Goal: Find specific page/section

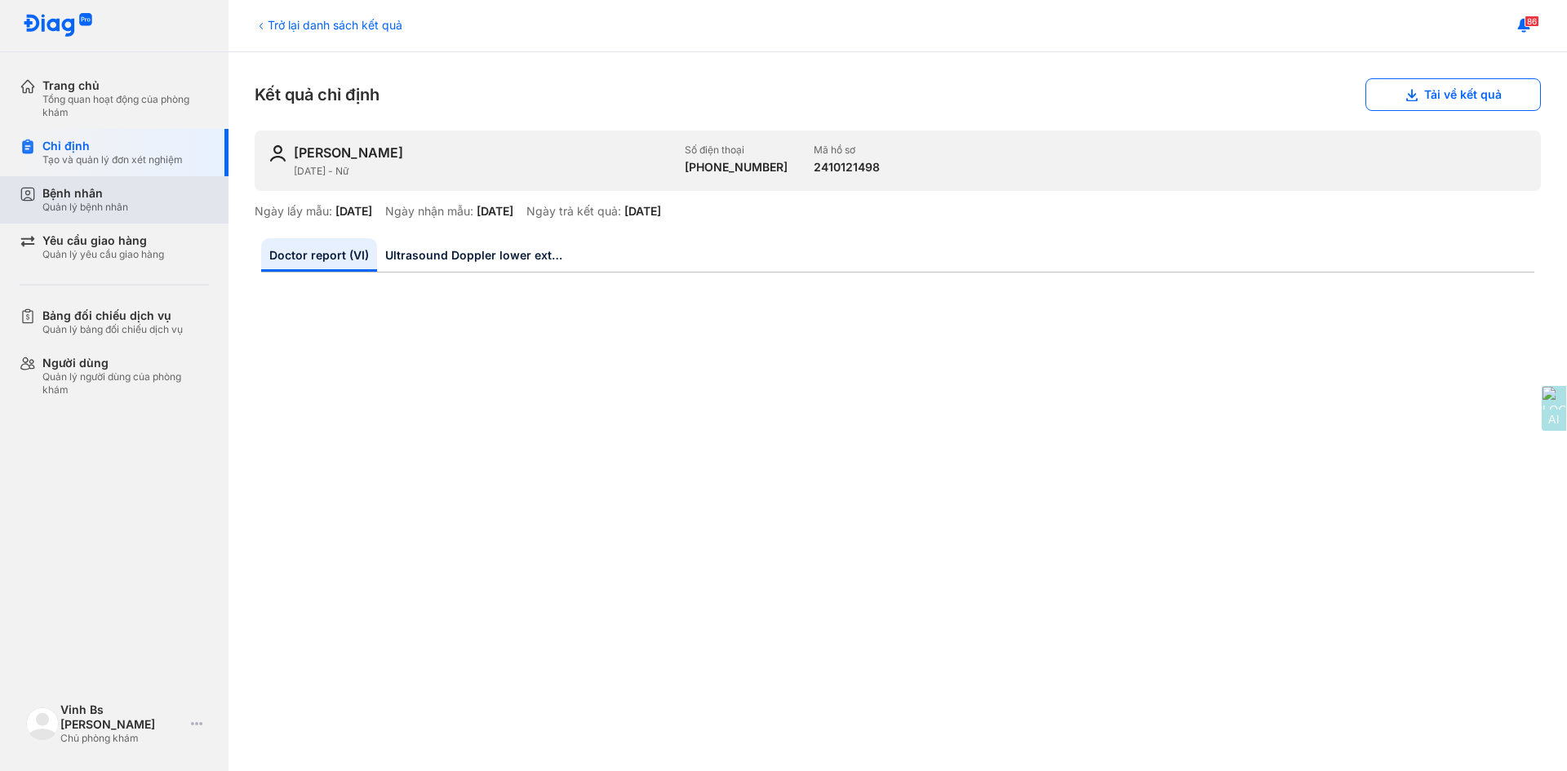
click at [106, 202] on div "Quản lý bệnh nhân" at bounding box center [85, 207] width 86 height 13
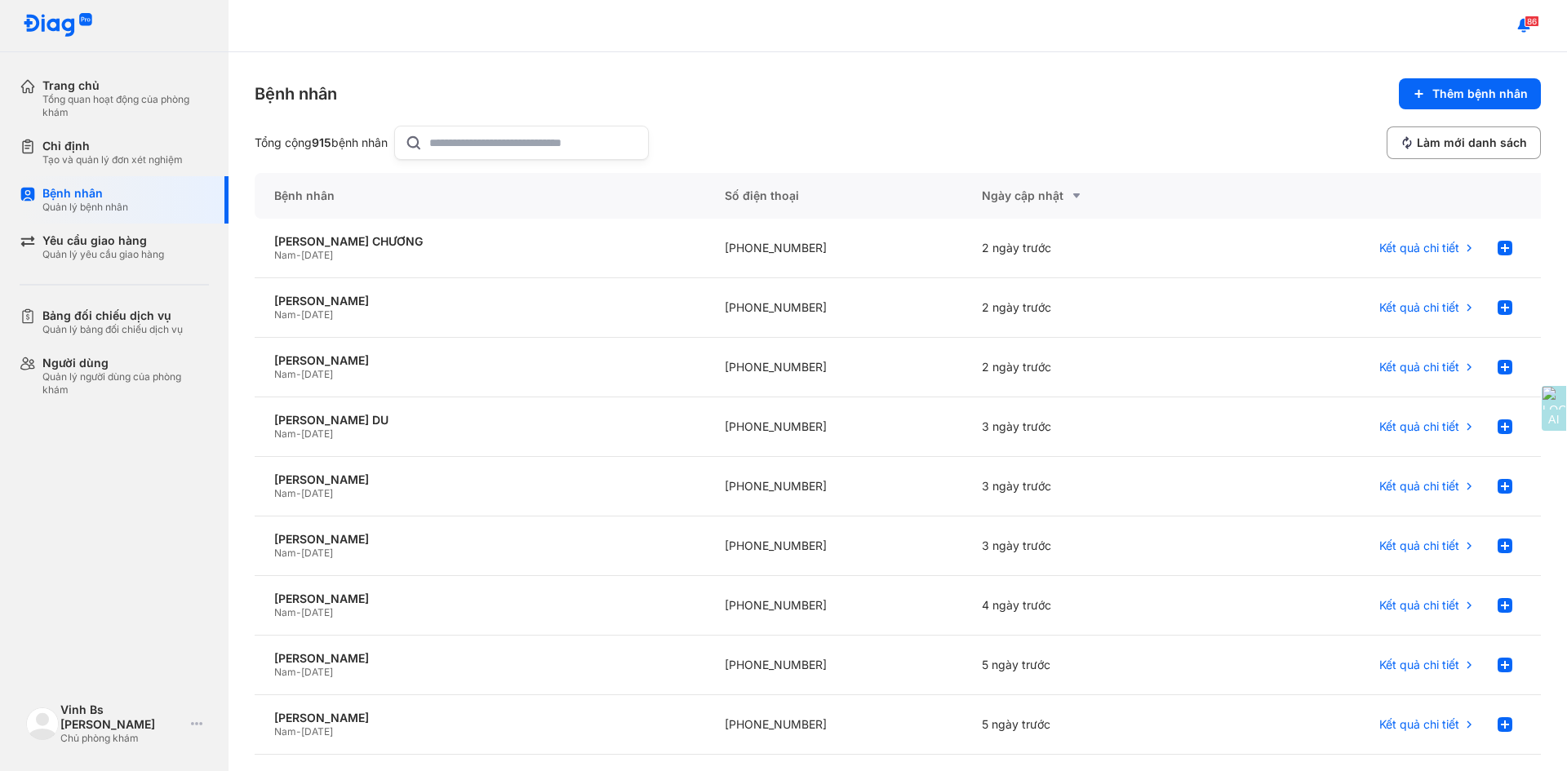
click at [501, 143] on input "text" at bounding box center [533, 142] width 209 height 33
type input "*****"
click at [370, 355] on div "[PERSON_NAME]" at bounding box center [479, 360] width 411 height 15
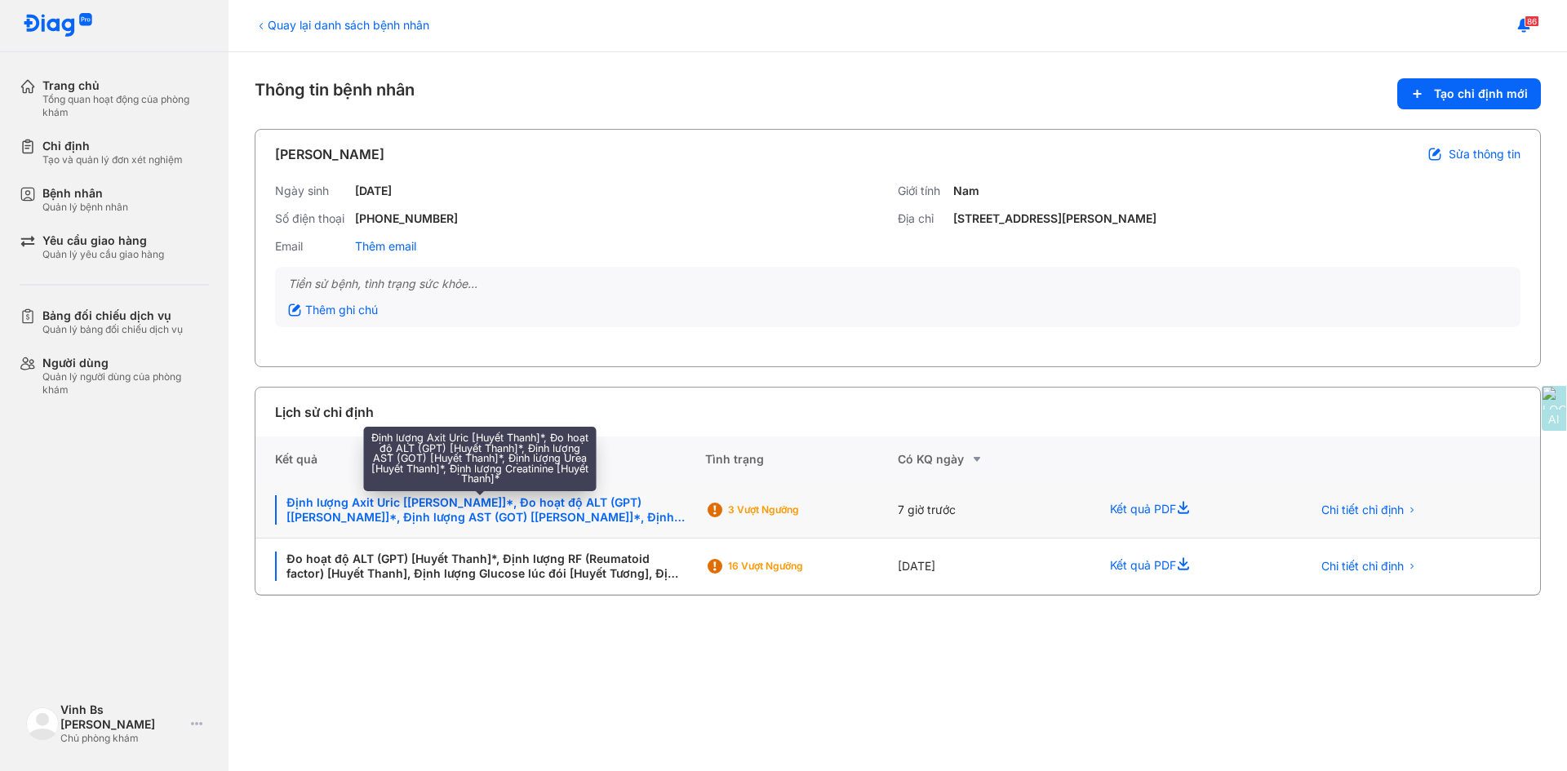
click at [519, 516] on div "Định lượng Axit Uric [[PERSON_NAME]]*, Đo hoạt độ ALT (GPT) [[PERSON_NAME]]*, Đ…" at bounding box center [480, 509] width 410 height 29
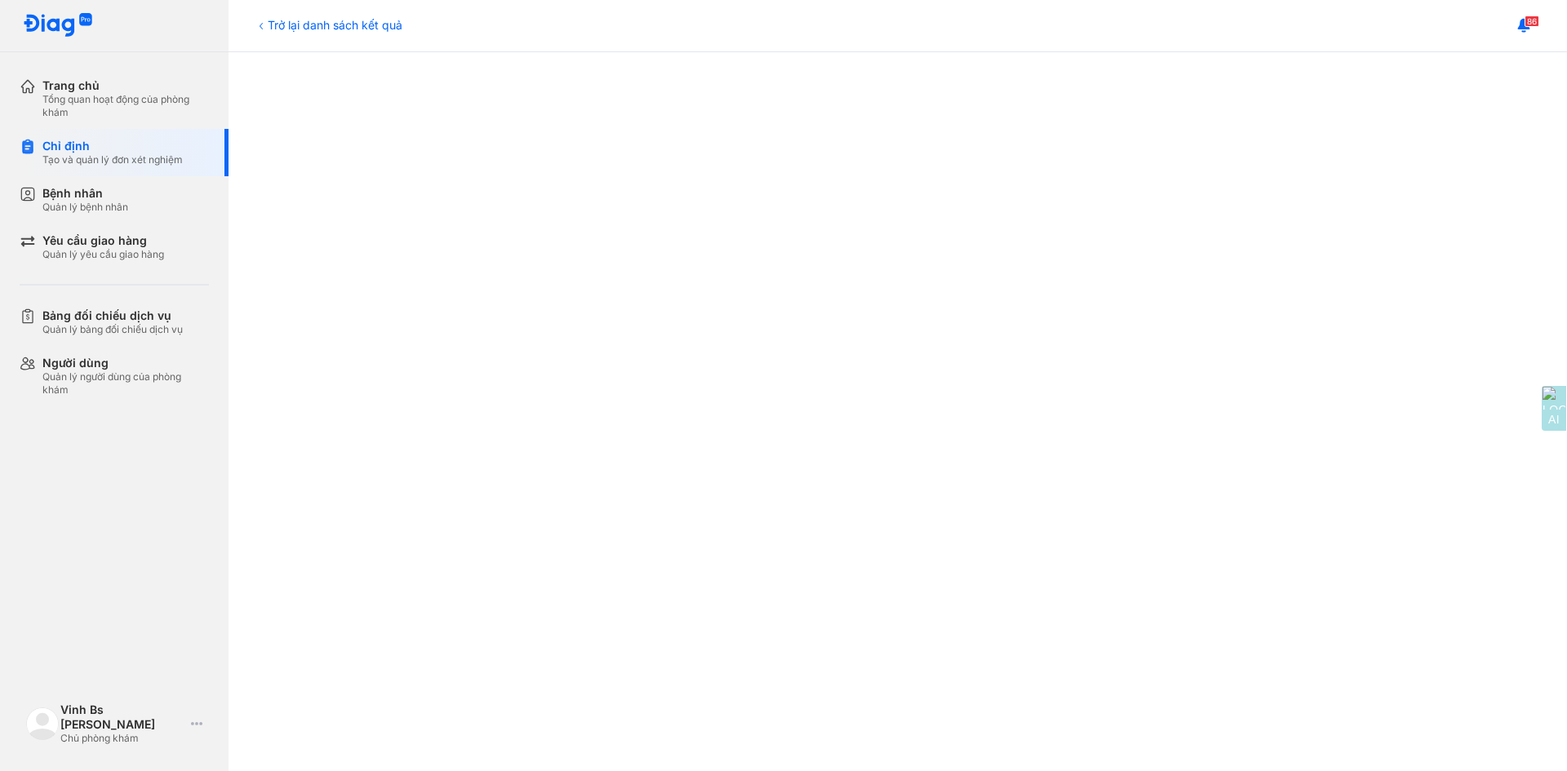
scroll to position [408, 0]
click at [80, 189] on div "Bệnh nhân" at bounding box center [85, 193] width 86 height 15
